Goal: Contribute content: Contribute content

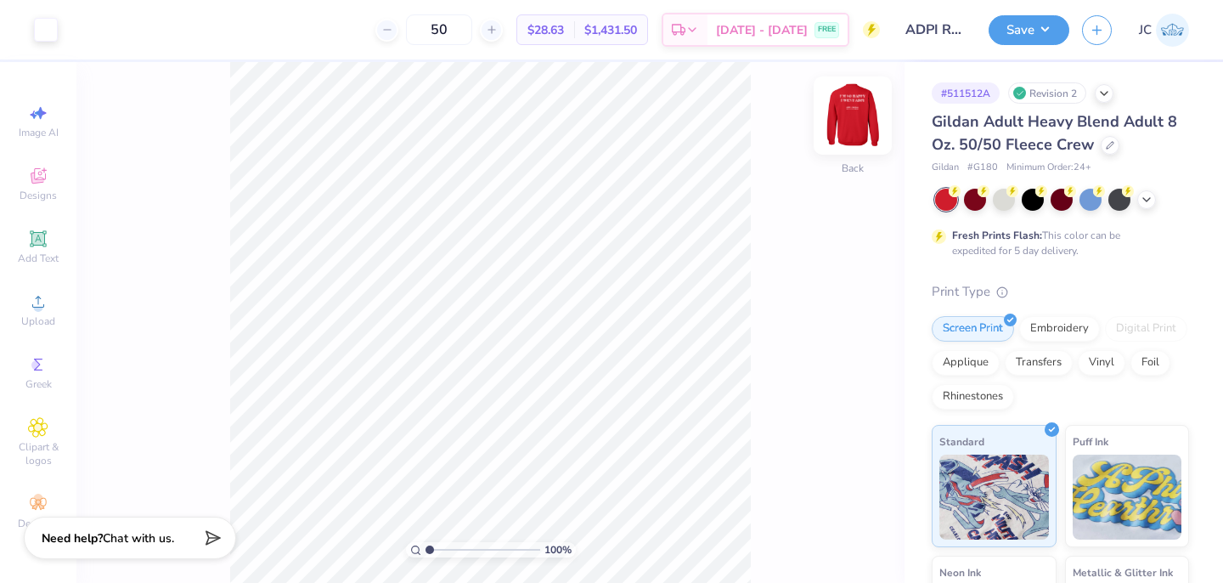
click at [855, 111] on img at bounding box center [853, 116] width 68 height 68
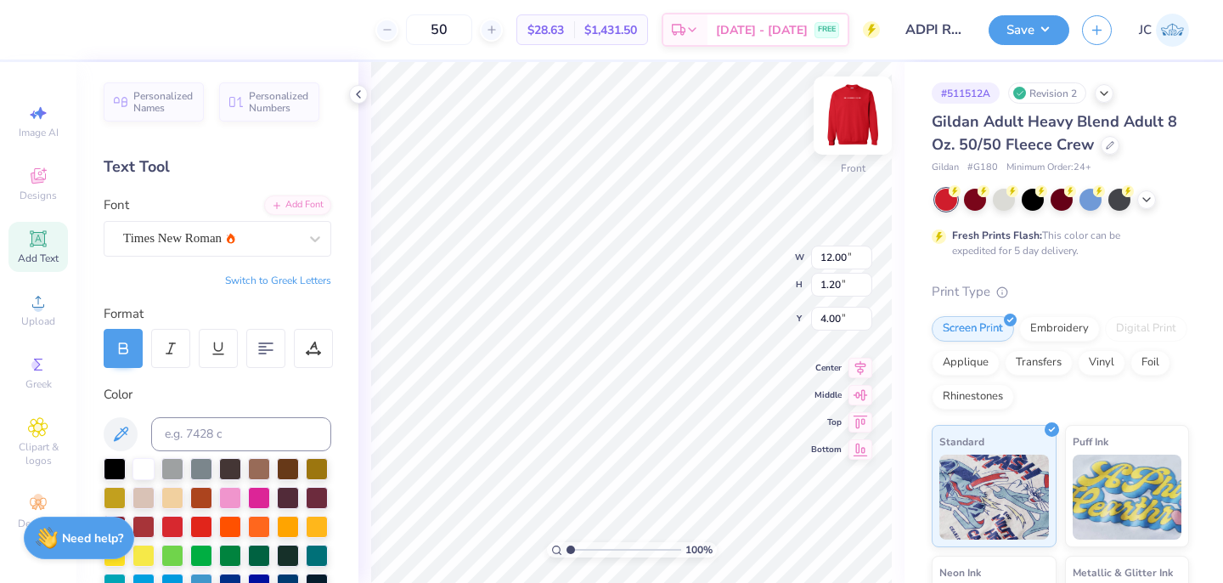
click at [848, 120] on img at bounding box center [853, 116] width 68 height 68
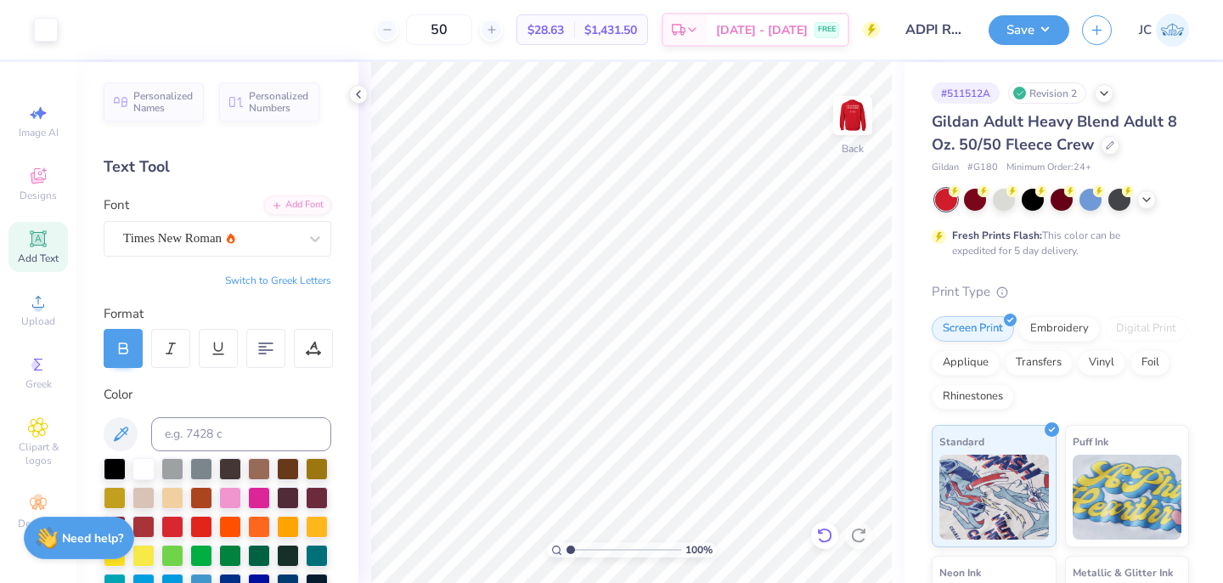
click at [824, 537] on icon at bounding box center [824, 534] width 17 height 17
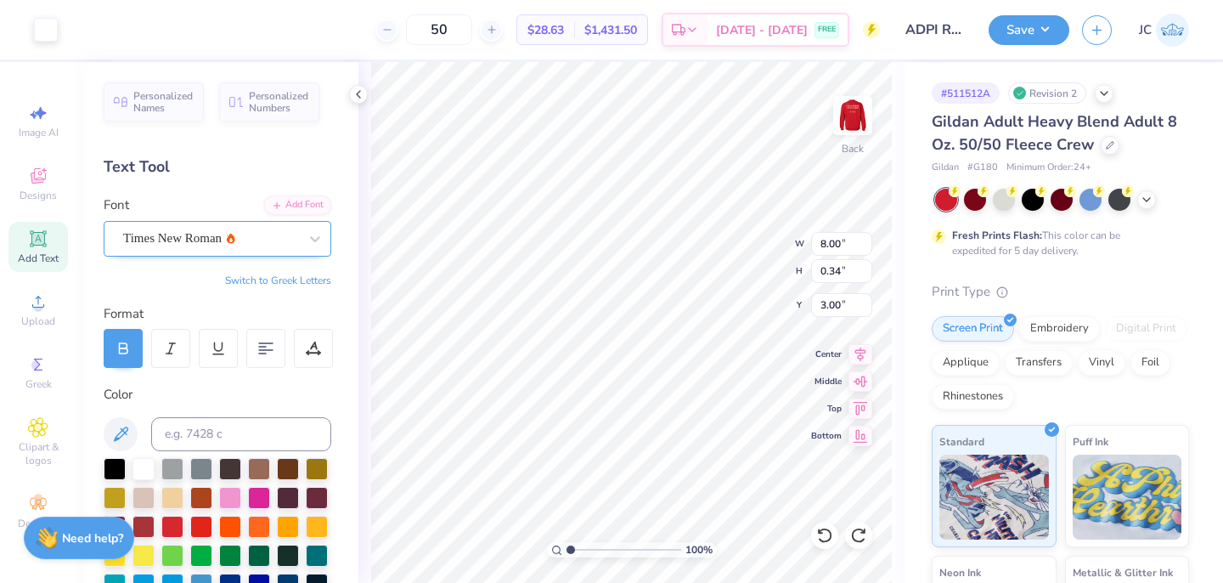
click at [232, 223] on div "Times New Roman" at bounding box center [218, 239] width 228 height 36
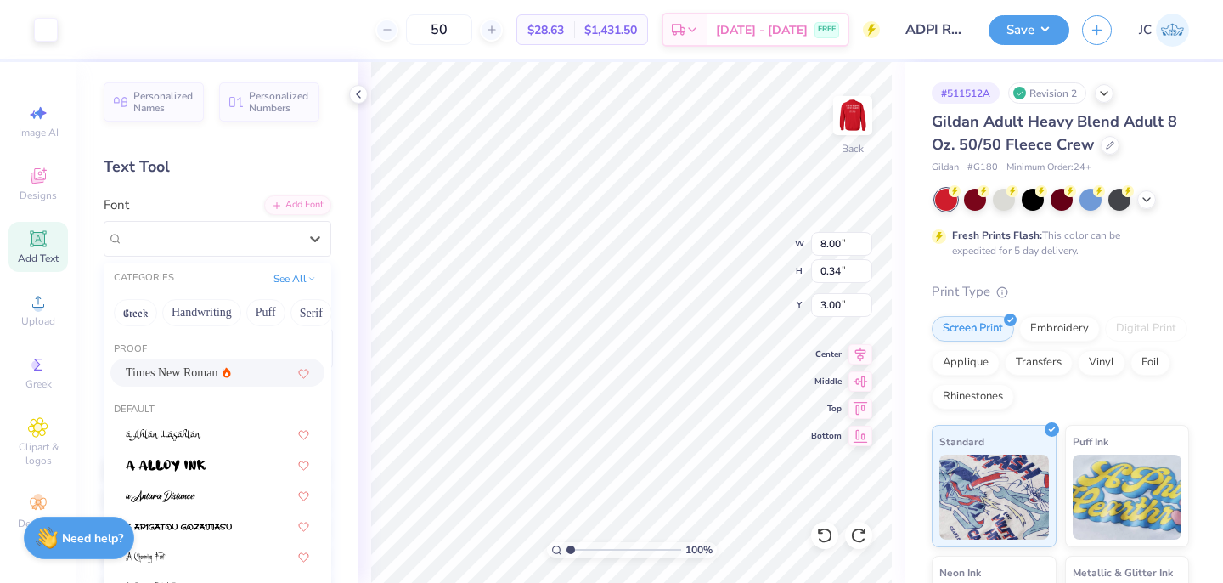
click at [200, 374] on span "Times New Roman" at bounding box center [172, 372] width 92 height 18
click at [189, 245] on div "Times New Roman" at bounding box center [210, 238] width 178 height 26
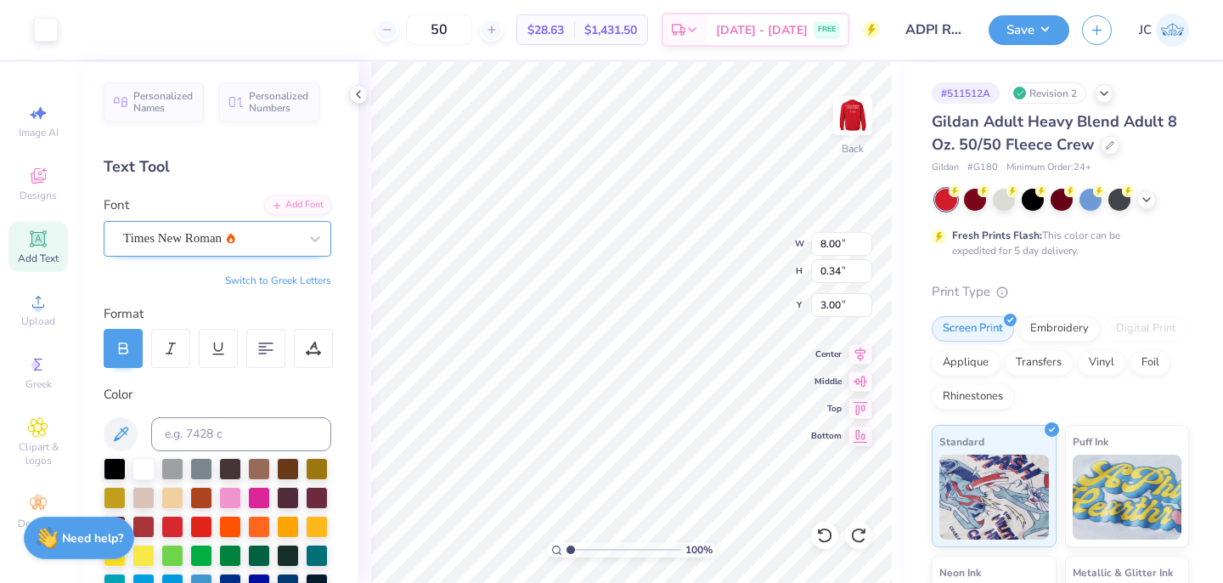
click at [180, 239] on div "Times New Roman" at bounding box center [210, 238] width 178 height 26
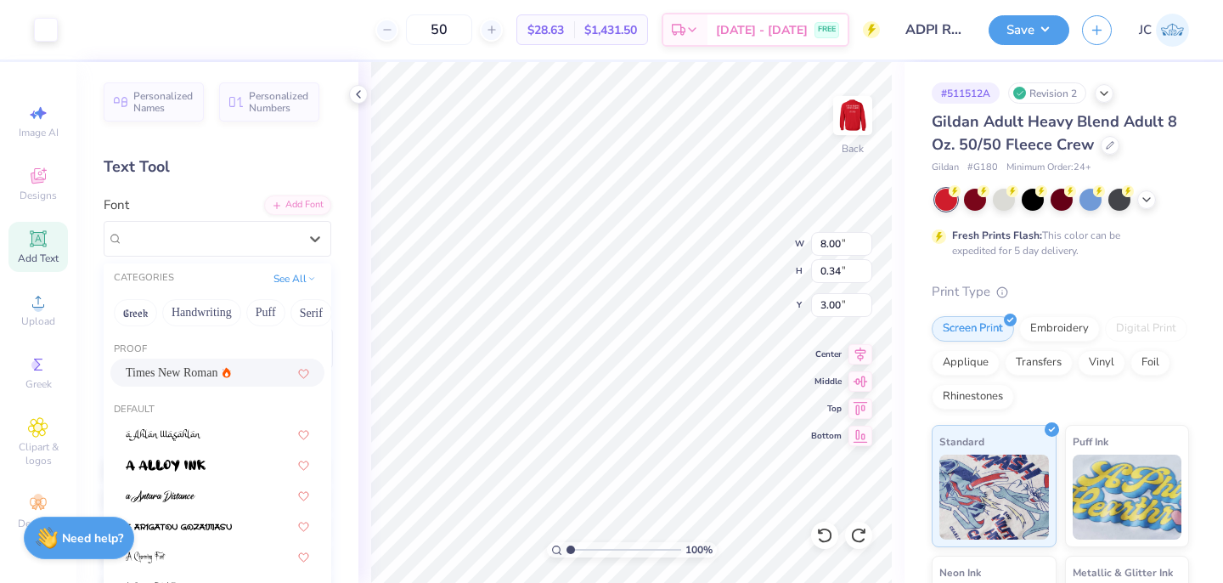
click at [168, 380] on span "Times New Roman" at bounding box center [172, 372] width 92 height 18
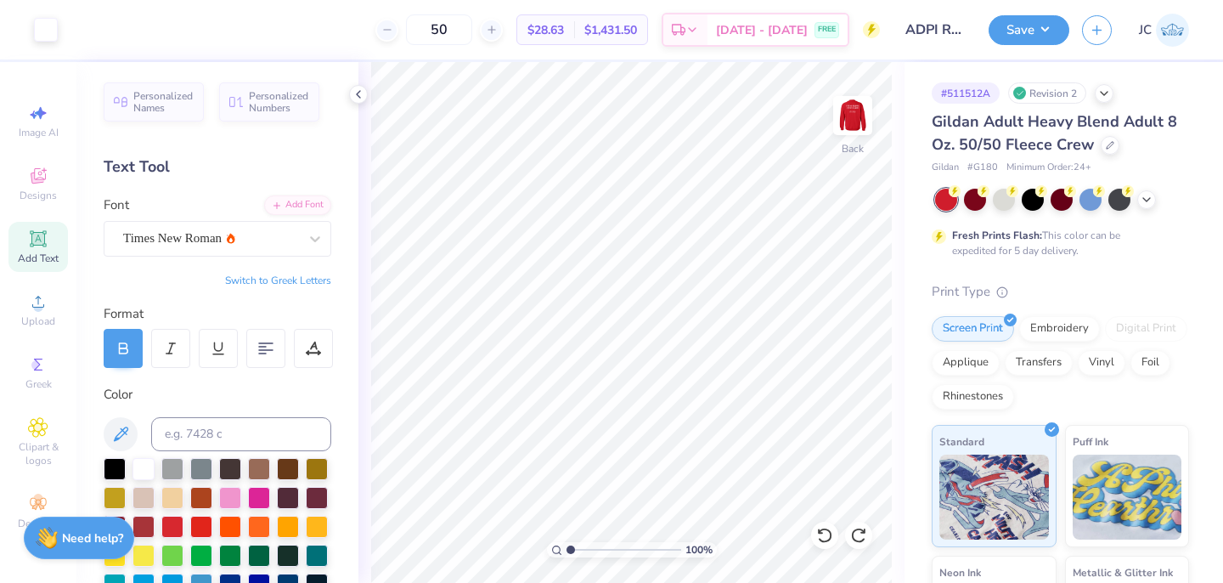
click at [42, 249] on div "Add Text" at bounding box center [37, 247] width 59 height 50
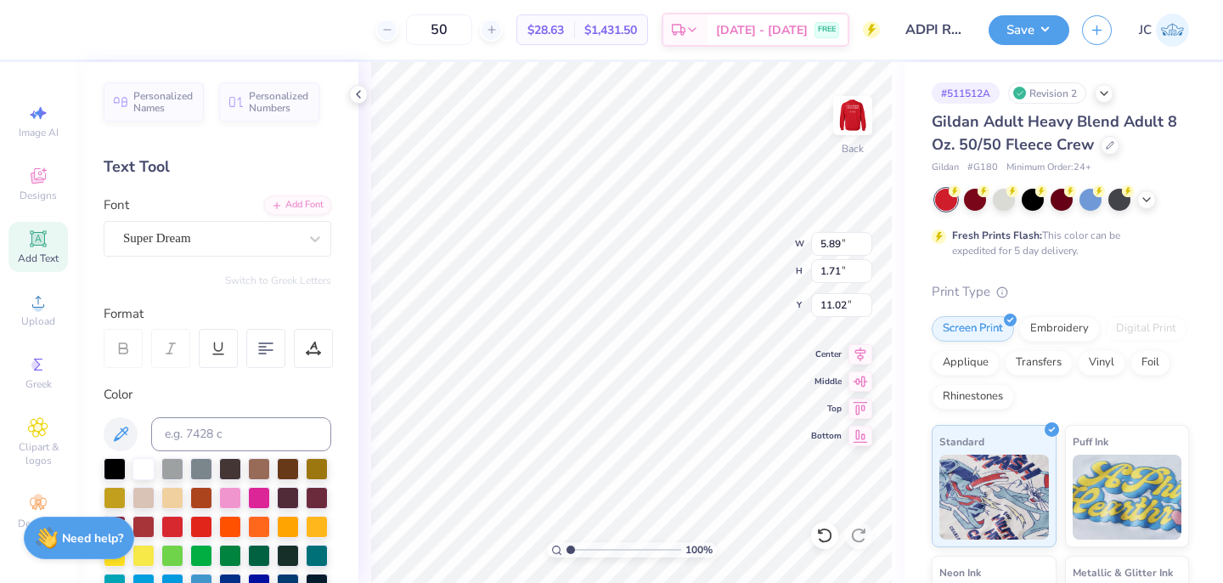
type textarea "f"
type textarea "FROM STRANGERS TO SISTERS"
type input "8.42"
type input "0.44"
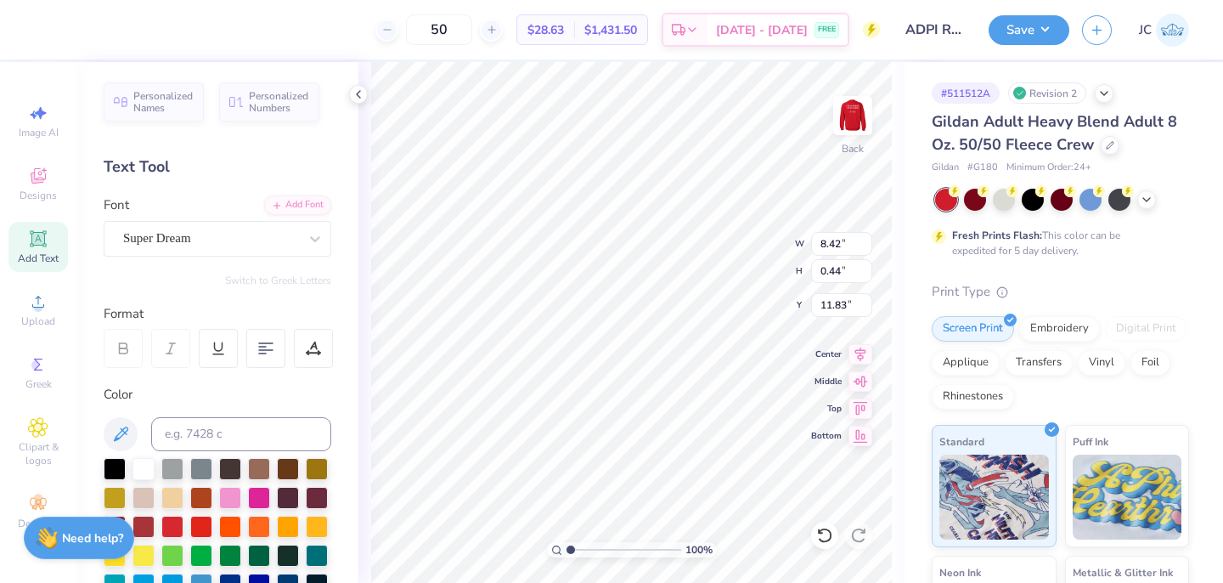
type input "11.83"
click at [276, 242] on div "Super Dream" at bounding box center [210, 238] width 178 height 26
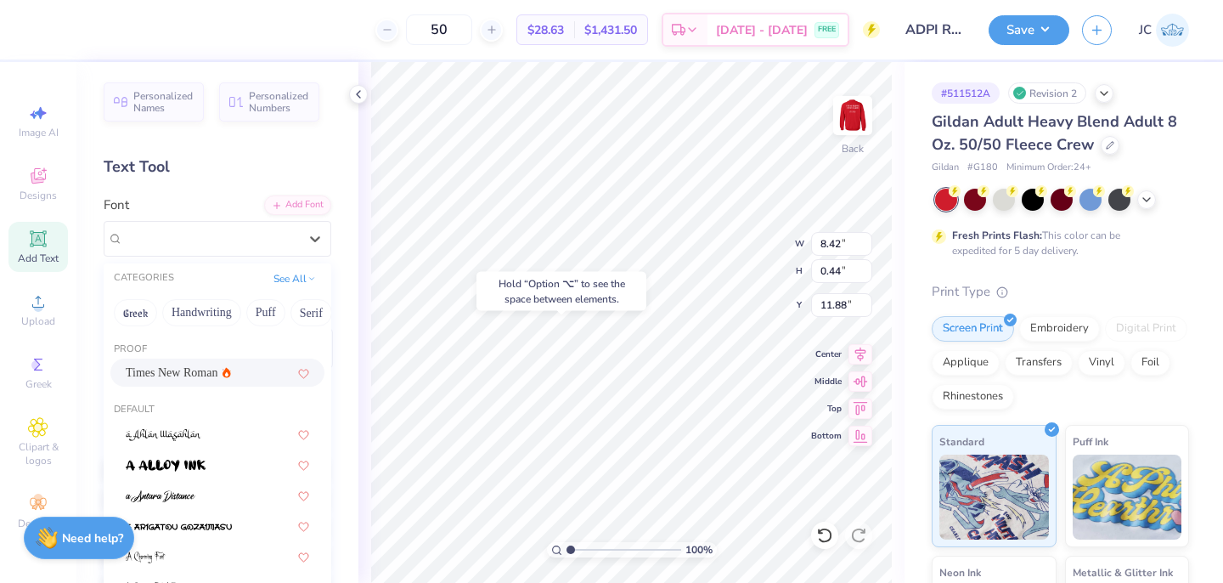
click at [216, 372] on span "Times New Roman" at bounding box center [172, 372] width 92 height 18
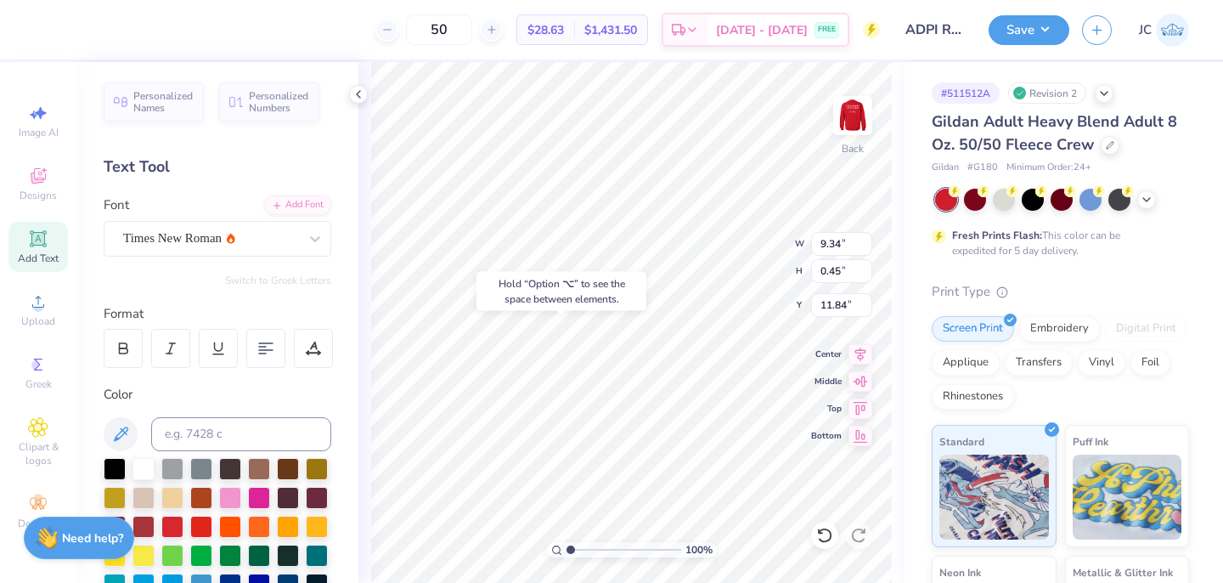
type input "9.34"
type input "0.45"
type input "11.84"
type input "4.12"
type input "7.26"
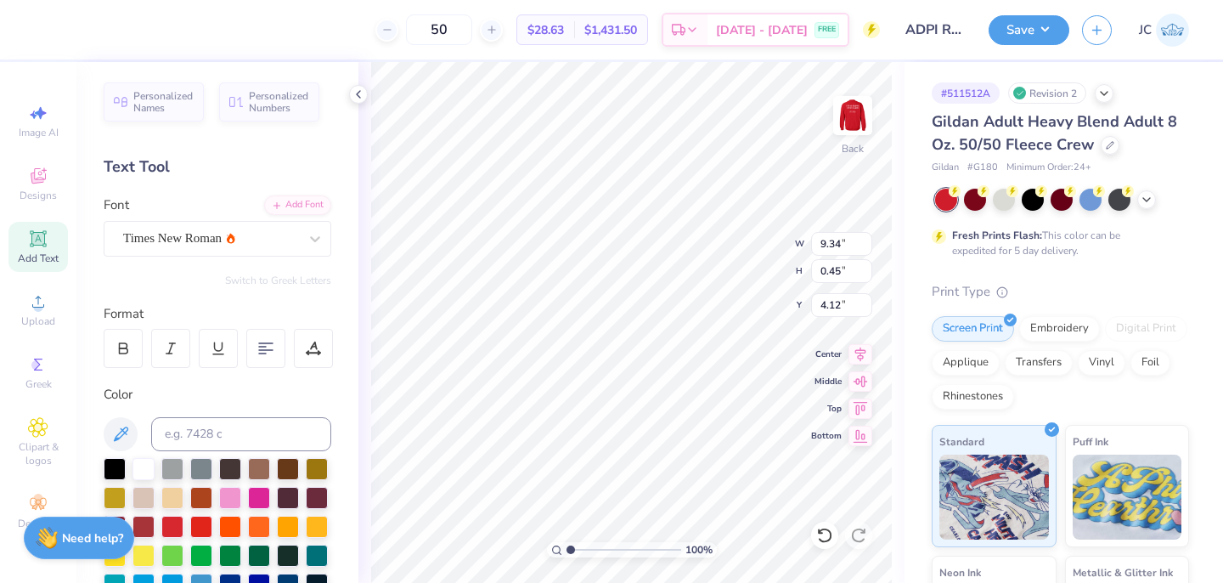
type input "0.35"
type input "4.24"
type input "4.20"
click at [145, 468] on div at bounding box center [143, 467] width 22 height 22
click at [126, 346] on icon at bounding box center [122, 348] width 15 height 15
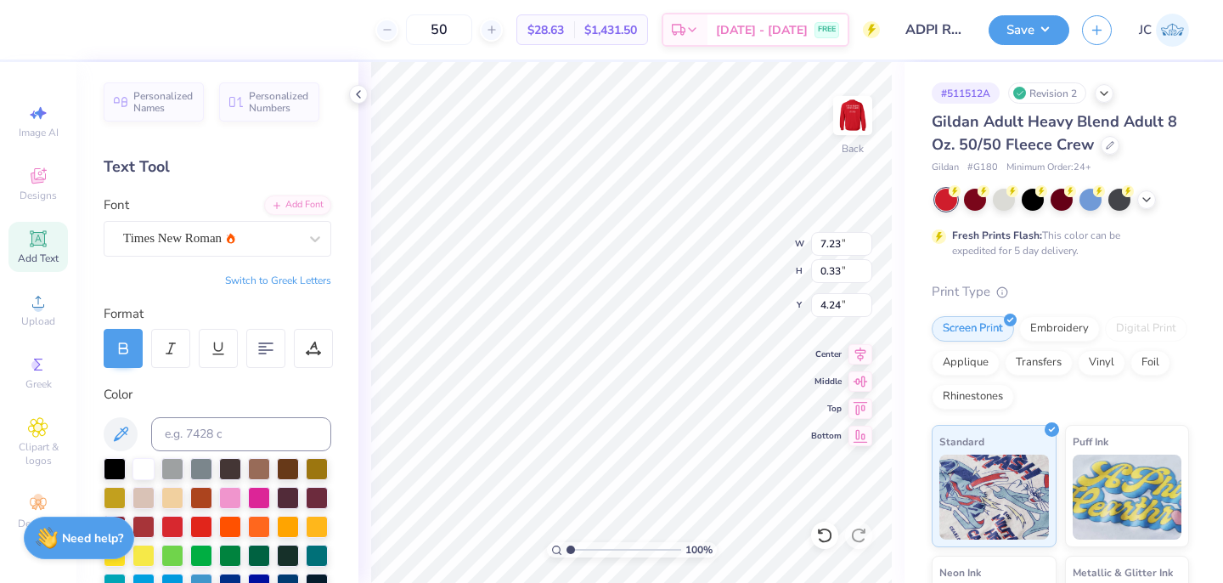
type input "7.23"
type input "0.33"
type input "4.24"
type input "7.80"
type input "0.35"
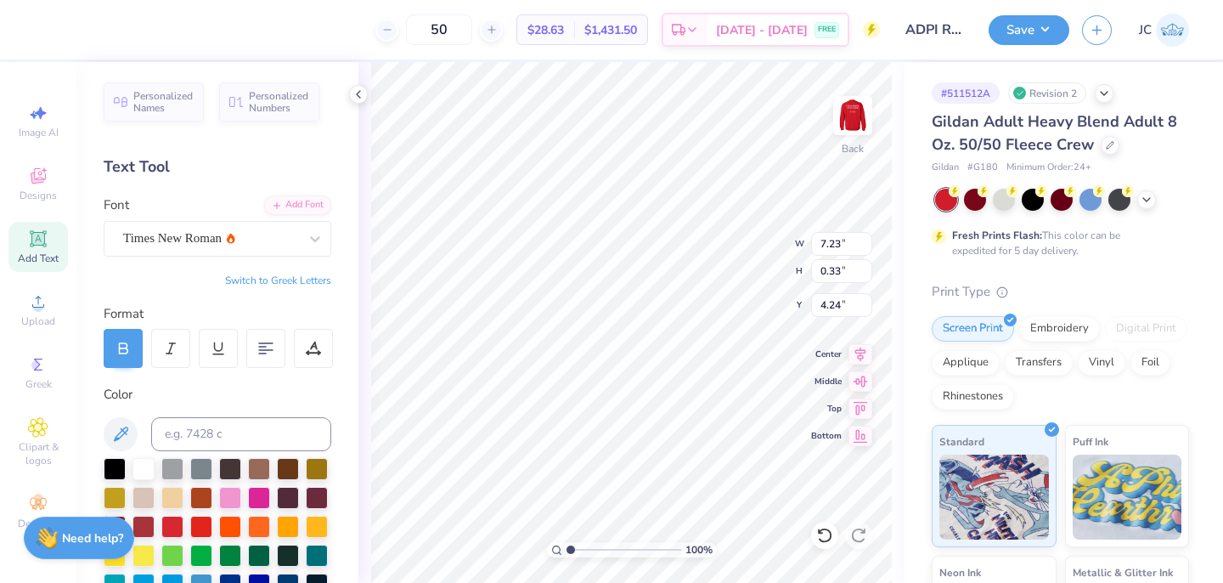
type input "4.21"
type input "3.78"
type input "8.40"
type input "0.38"
type input "4.66"
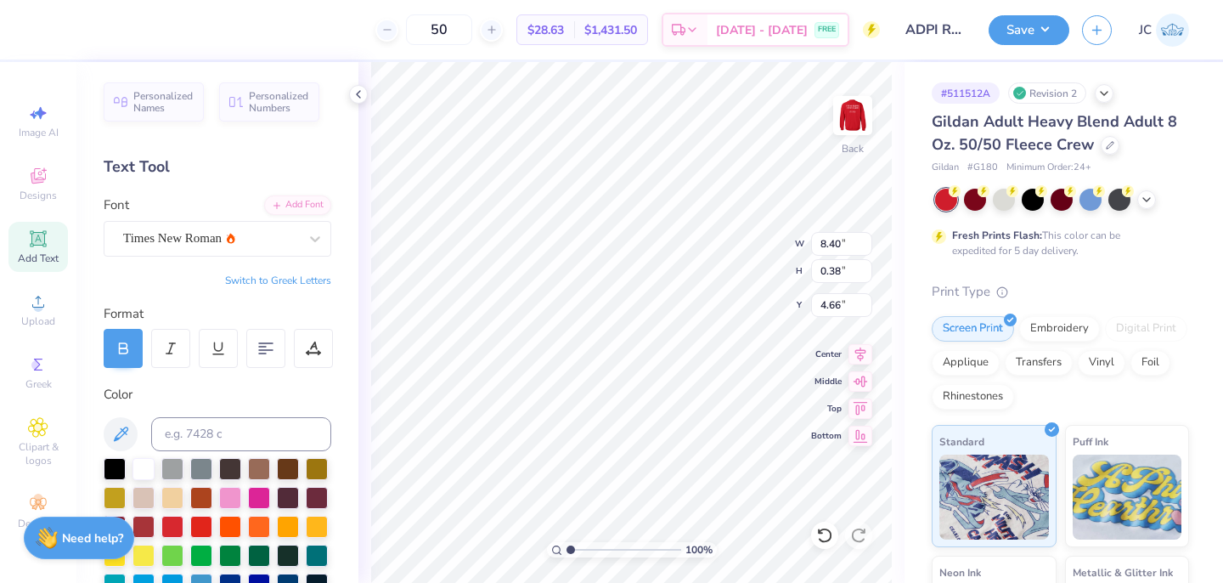
type input "3.00"
click at [853, 130] on img at bounding box center [853, 116] width 68 height 68
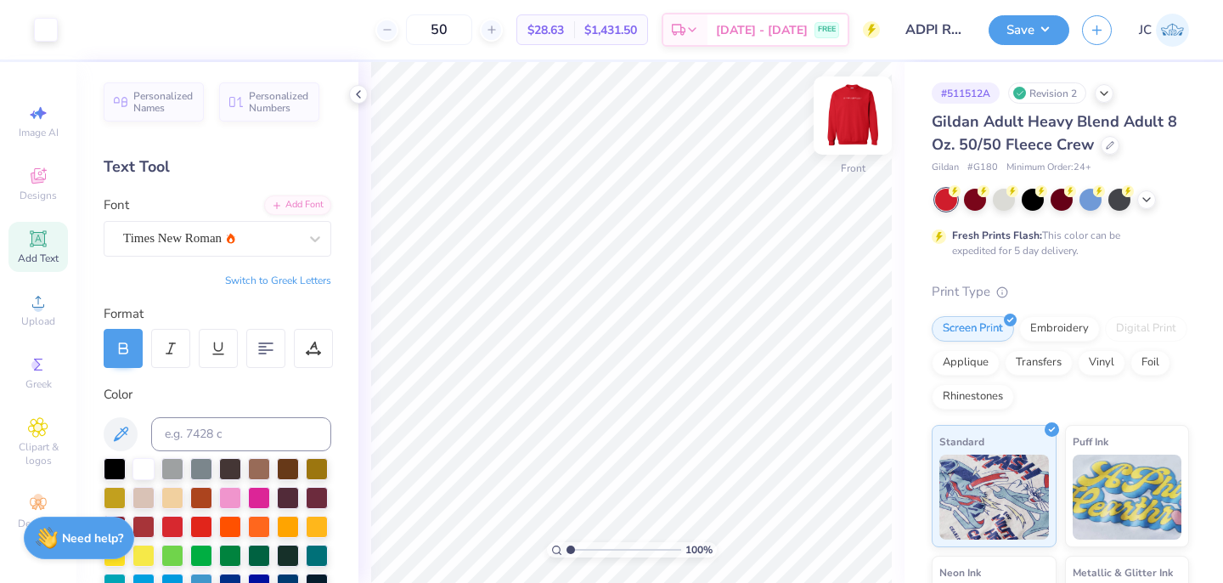
click at [849, 115] on img at bounding box center [853, 116] width 68 height 68
click at [1036, 25] on button "Save" at bounding box center [1028, 28] width 81 height 30
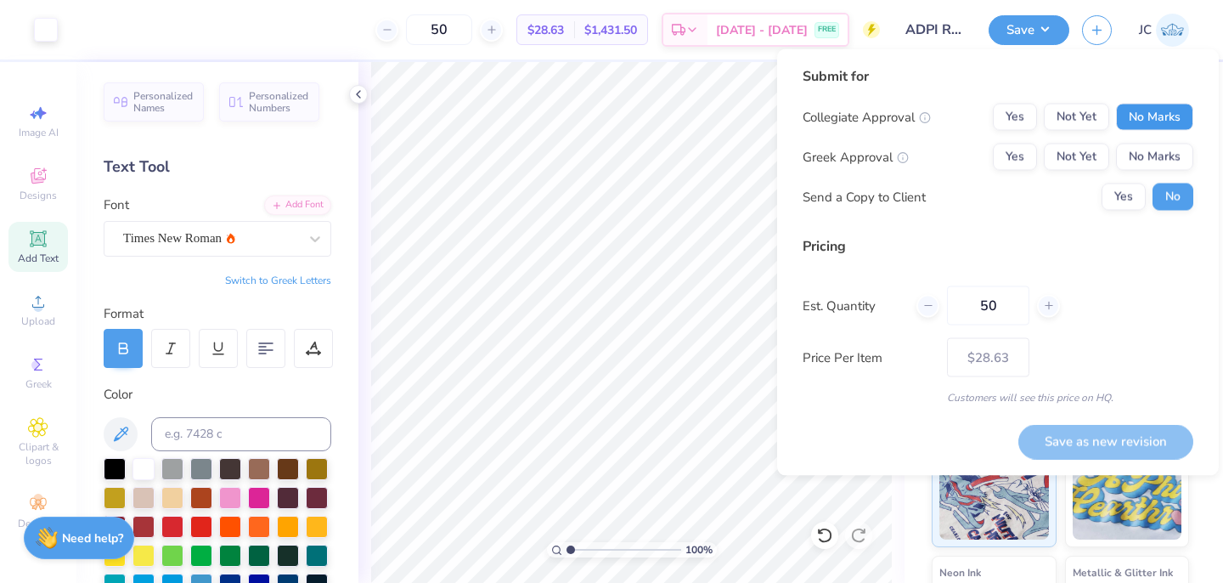
click at [1175, 108] on button "No Marks" at bounding box center [1154, 117] width 77 height 27
click at [1011, 153] on button "Yes" at bounding box center [1015, 157] width 44 height 27
click at [1117, 439] on button "Save as new revision" at bounding box center [1105, 441] width 175 height 35
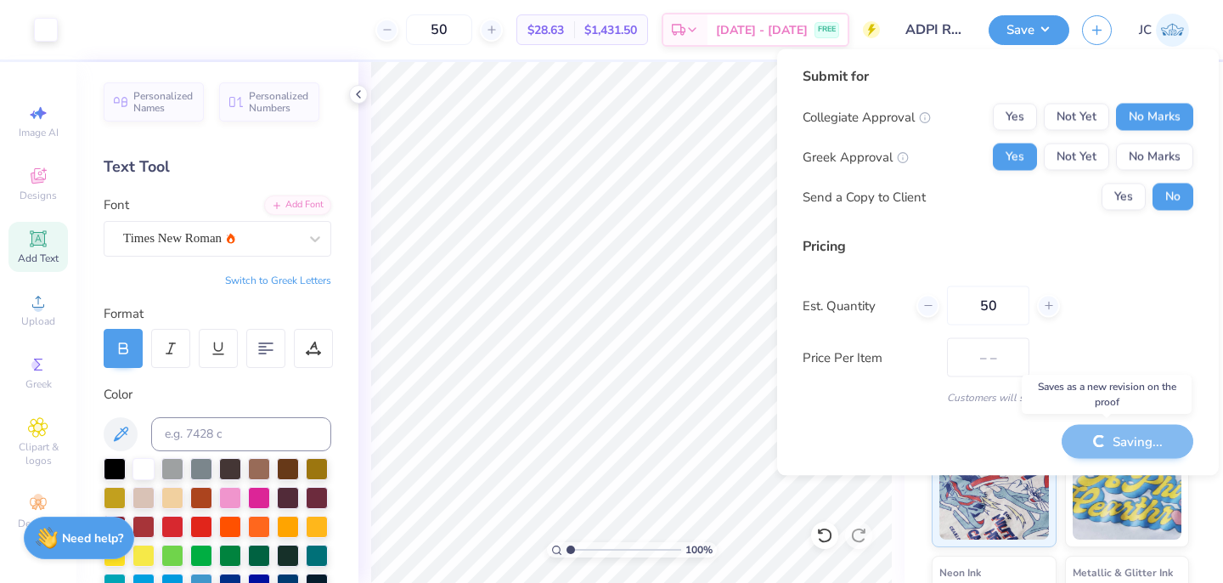
type input "$28.63"
